Goal: Task Accomplishment & Management: Manage account settings

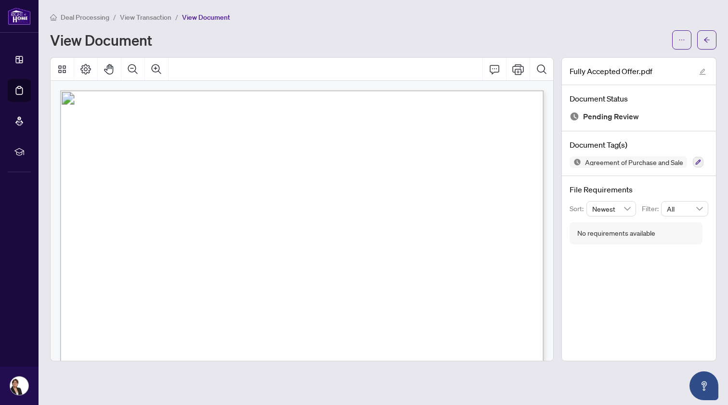
scroll to position [3494, 0]
click at [82, 19] on span "Deal Processing" at bounding box center [85, 17] width 49 height 9
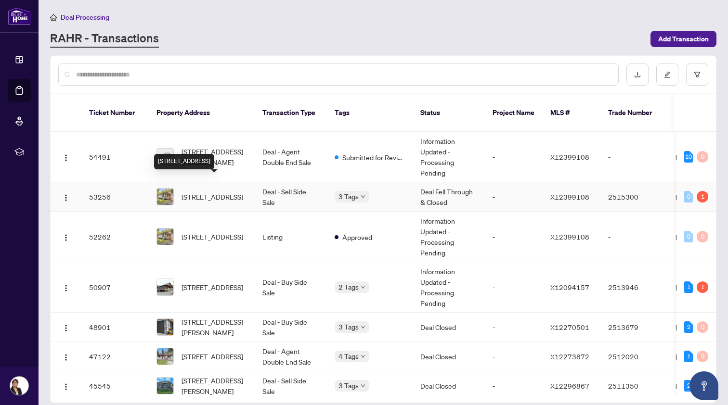
click at [202, 192] on span "[STREET_ADDRESS]" at bounding box center [212, 197] width 62 height 11
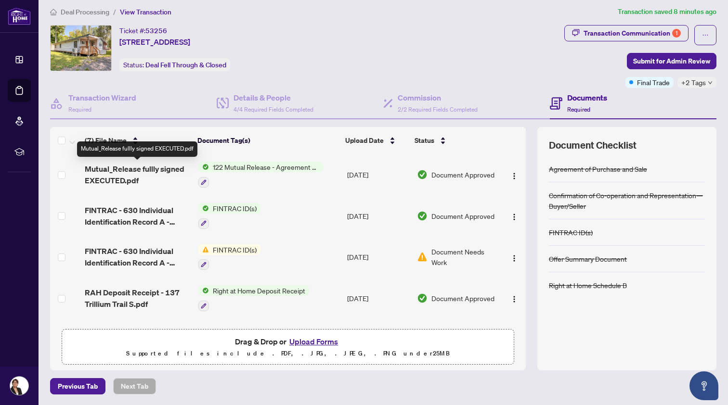
click at [155, 168] on span "Mutual_Release fullly signed EXECUTED.pdf" at bounding box center [138, 174] width 106 height 23
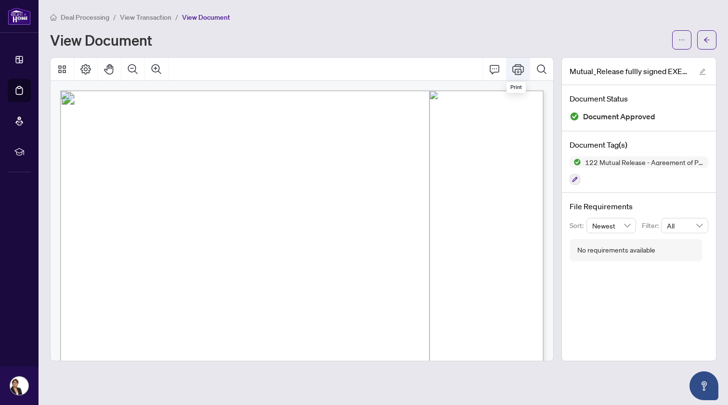
click at [517, 67] on icon "Print" at bounding box center [518, 70] width 12 height 12
click at [96, 17] on span "Deal Processing" at bounding box center [85, 17] width 49 height 9
